Goal: Navigation & Orientation: Find specific page/section

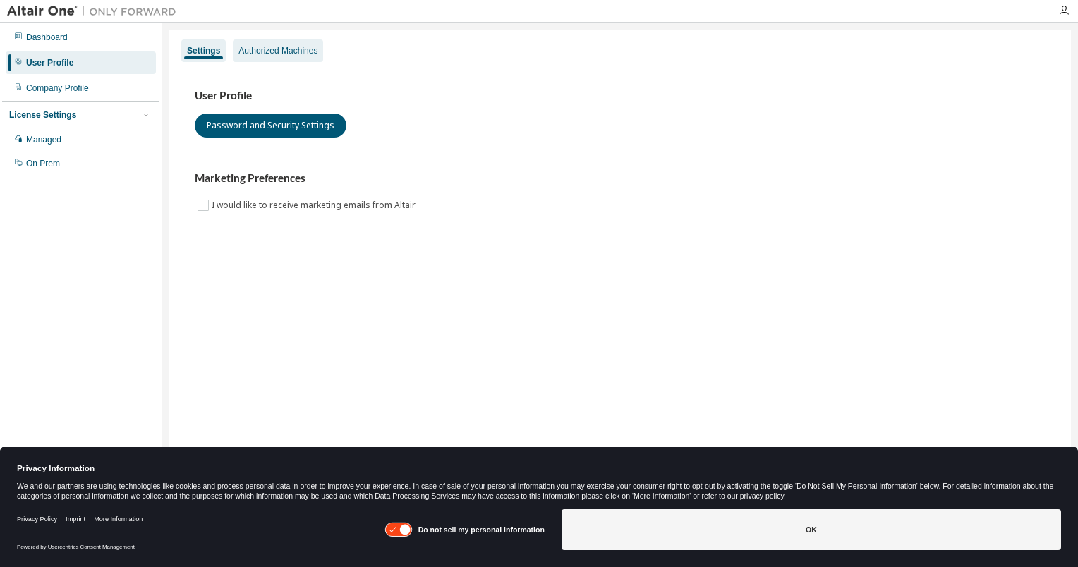
click at [258, 60] on div "Authorized Machines" at bounding box center [278, 50] width 90 height 23
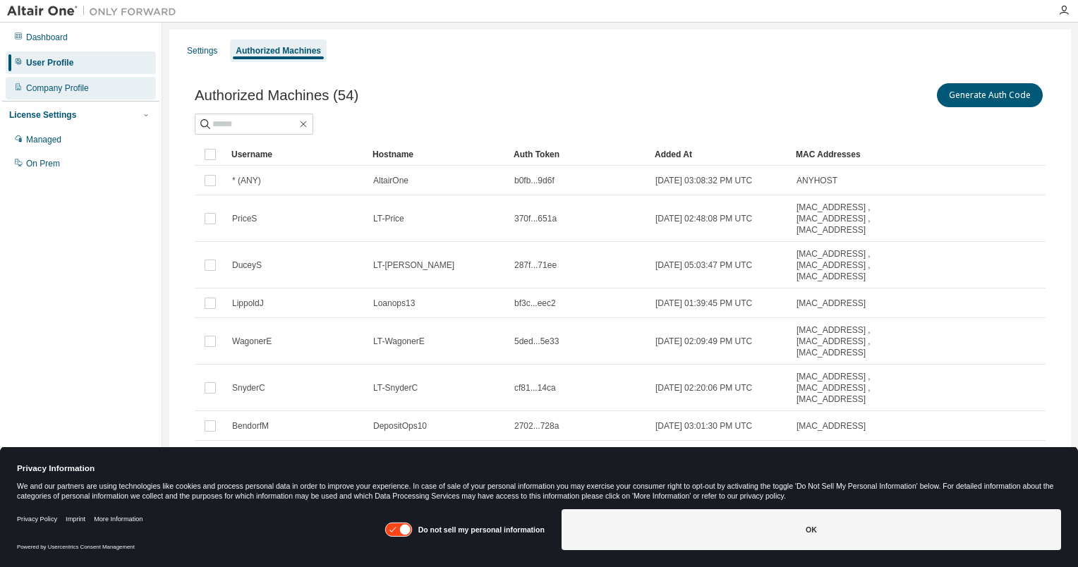
click at [64, 89] on div "Company Profile" at bounding box center [57, 88] width 63 height 11
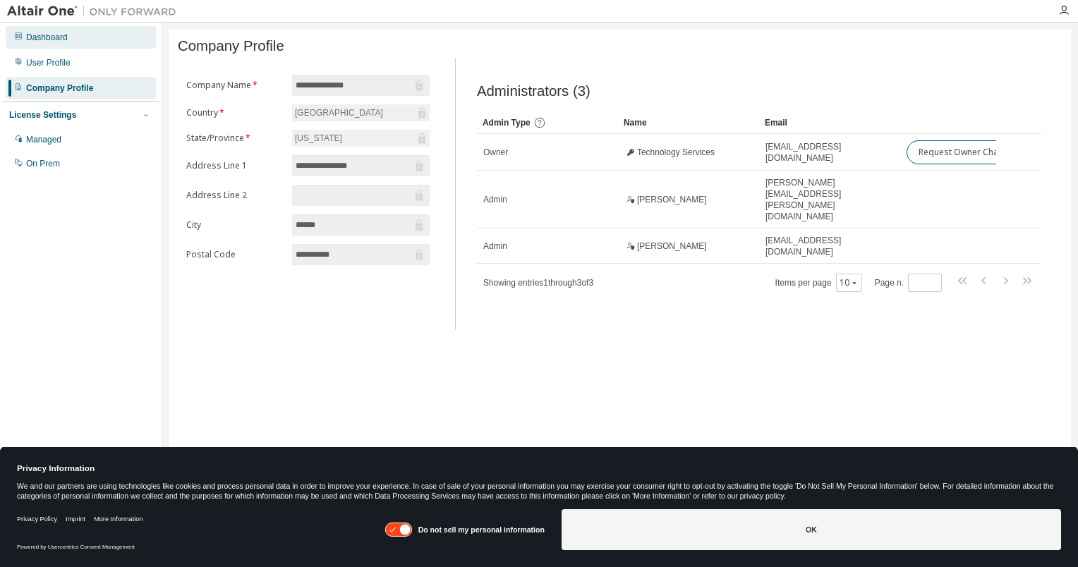
click at [75, 39] on div "Dashboard" at bounding box center [81, 37] width 150 height 23
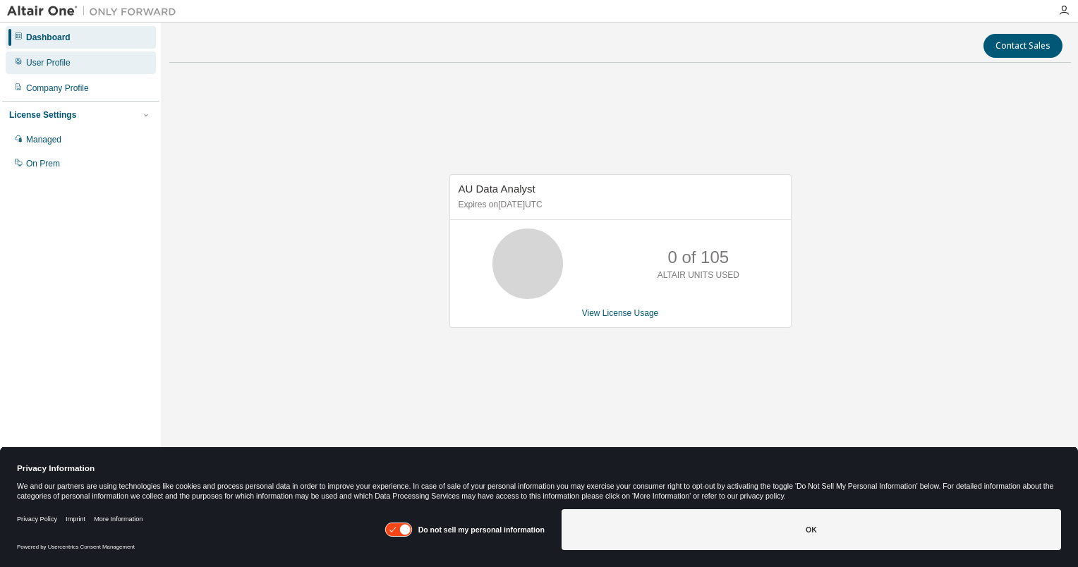
click at [69, 68] on div "User Profile" at bounding box center [81, 62] width 150 height 23
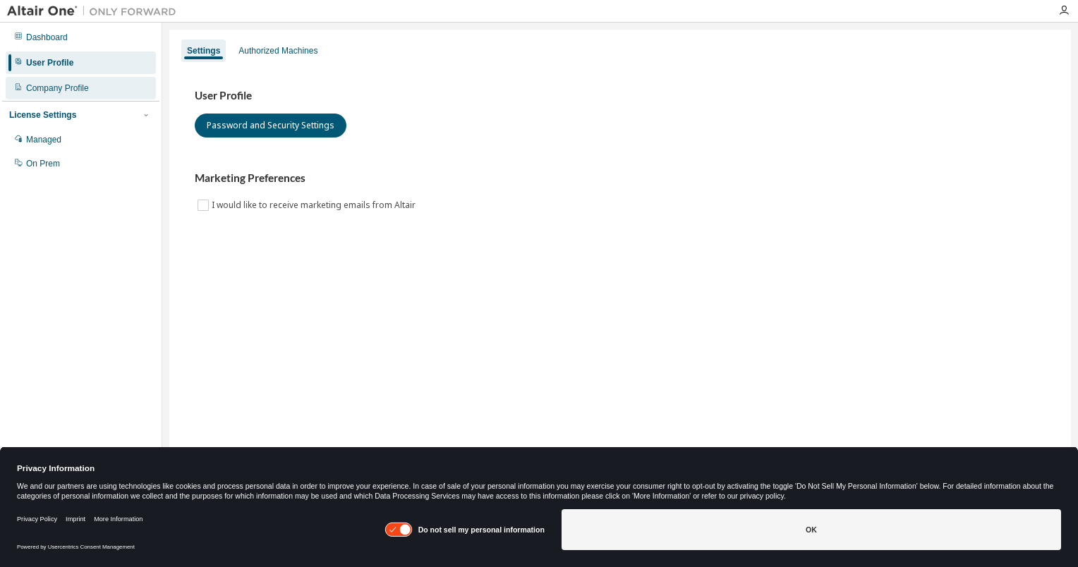
click at [68, 85] on div "Company Profile" at bounding box center [57, 88] width 63 height 11
